Goal: Task Accomplishment & Management: Complete application form

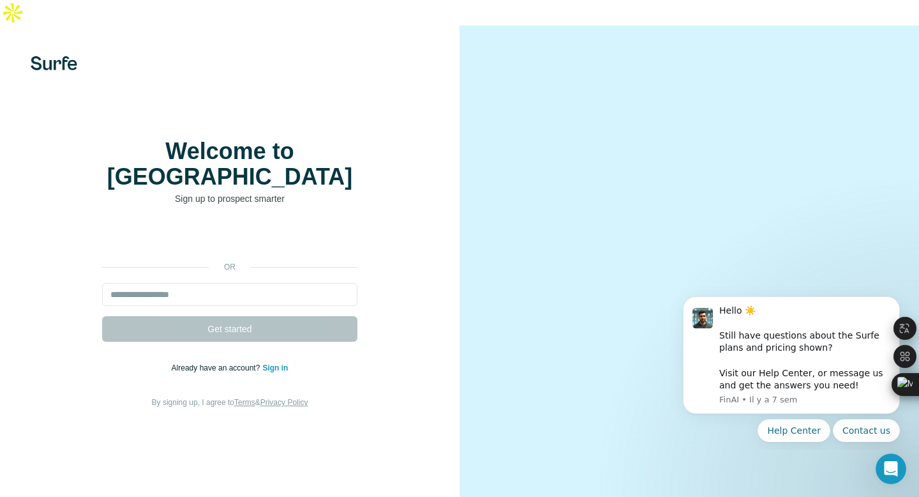
click at [444, 117] on div "Welcome to Surfe Sign up to prospect smarter or Get started Already have an acc…" at bounding box center [229, 274] width 459 height 497
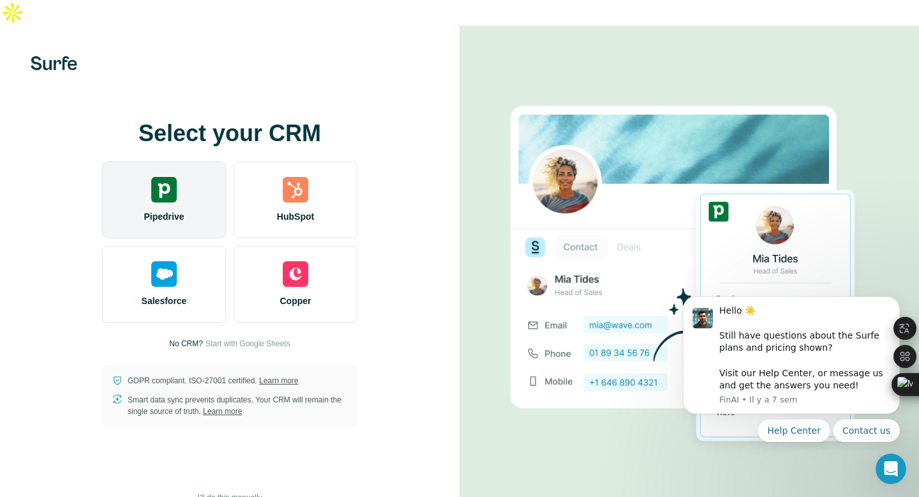
click at [172, 179] on div "Pipedrive" at bounding box center [164, 199] width 124 height 77
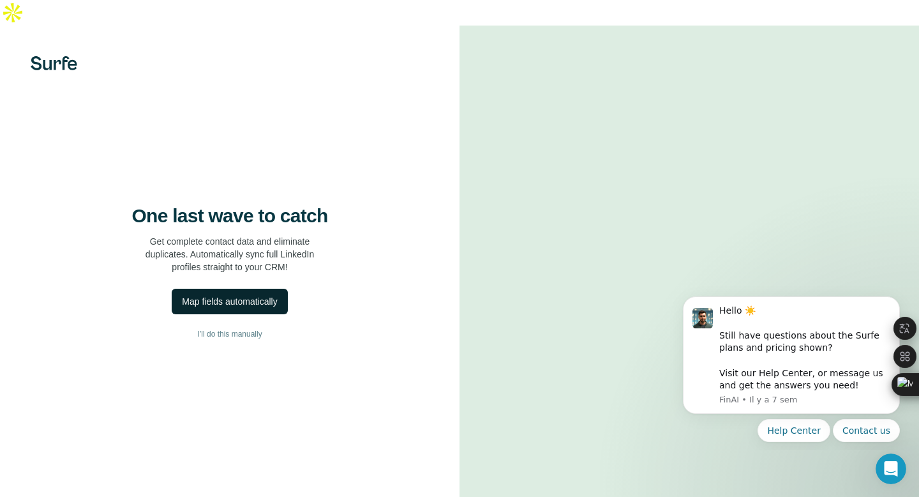
click at [213, 295] on div "Map fields automatically" at bounding box center [229, 301] width 95 height 13
